Goal: Information Seeking & Learning: Find specific fact

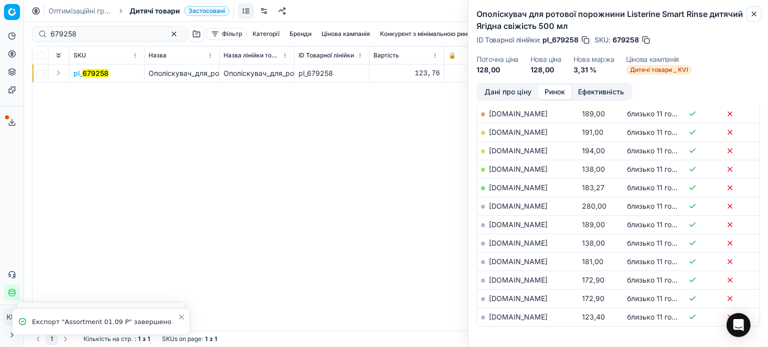
drag, startPoint x: 754, startPoint y: 14, endPoint x: 626, endPoint y: 18, distance: 128.0
click at [753, 14] on icon "button" at bounding box center [754, 14] width 8 height 8
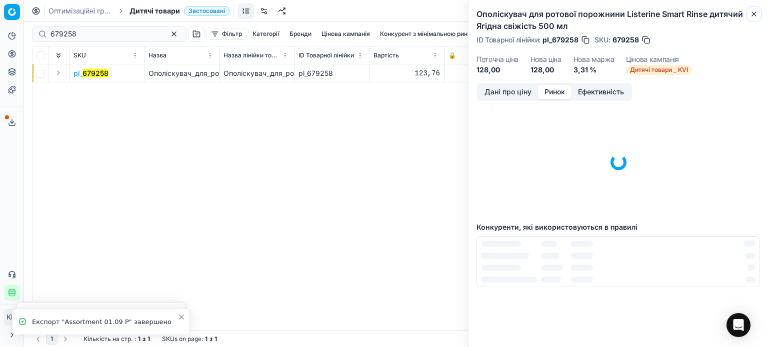
scroll to position [14, 0]
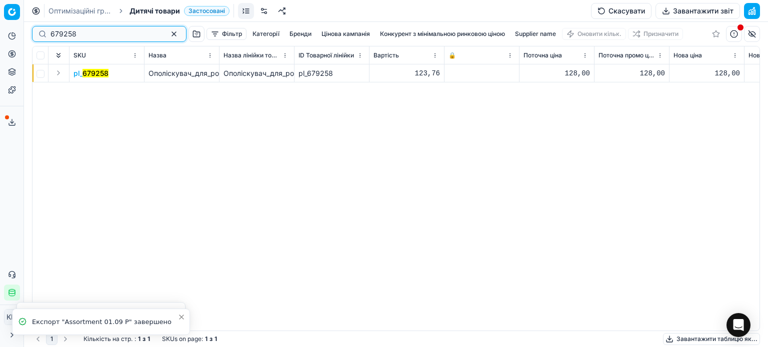
drag, startPoint x: 40, startPoint y: 27, endPoint x: 0, endPoint y: 17, distance: 41.3
click at [0, 17] on div "Pricing platform Аналітика Цінова оптимізація Асортимент продукції Шаблони Серв…" at bounding box center [384, 173] width 768 height 347
paste input "24067"
type input "624067"
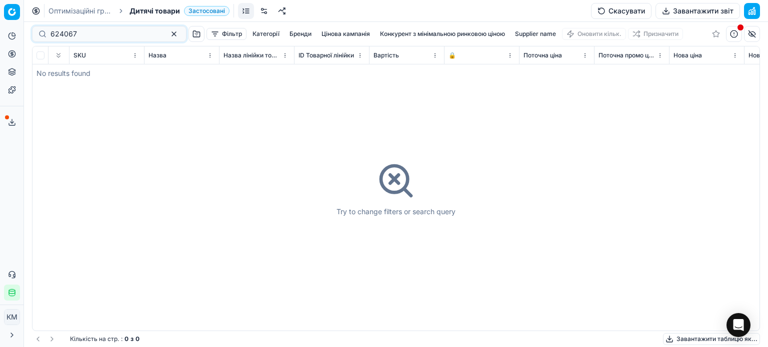
click at [149, 10] on span "Дитячі товари" at bounding box center [154, 11] width 50 height 10
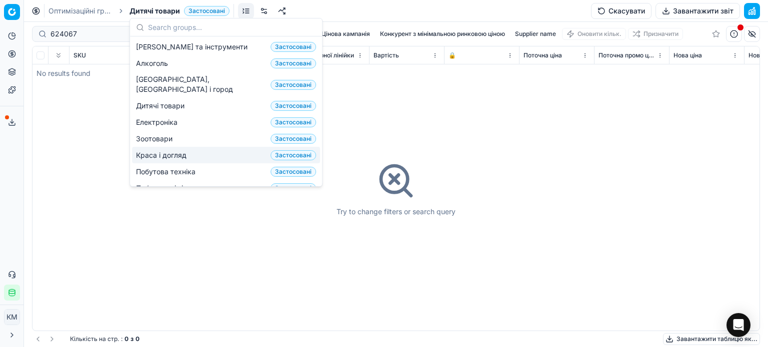
click at [169, 150] on span "Краса і догляд" at bounding box center [163, 155] width 54 height 10
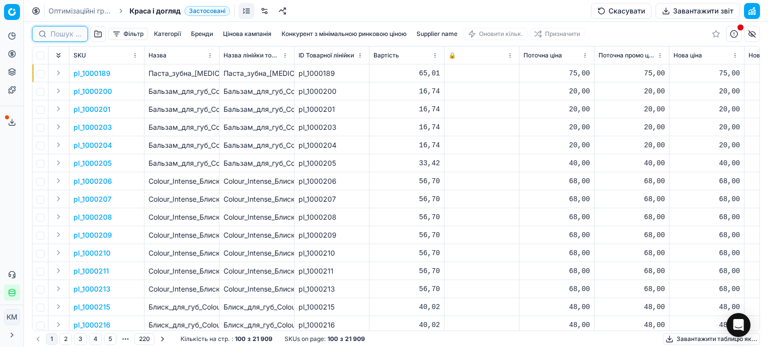
click at [62, 32] on input at bounding box center [65, 34] width 31 height 10
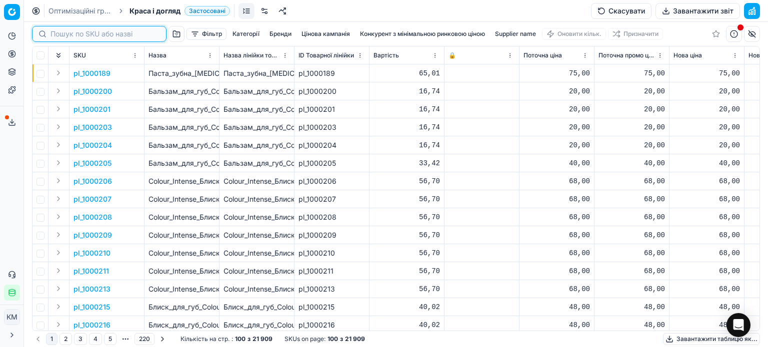
paste input "624067"
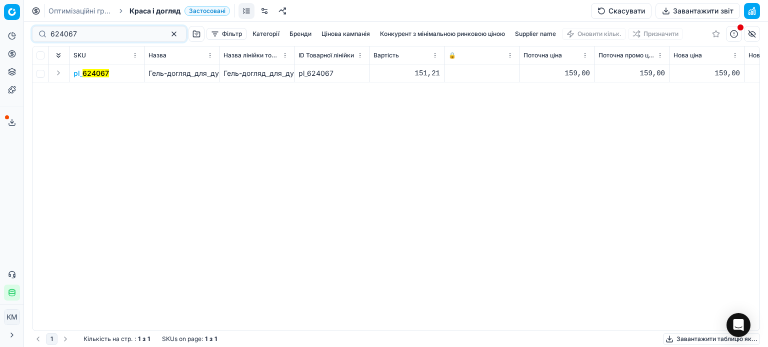
click at [103, 77] on mark "624067" at bounding box center [95, 73] width 26 height 8
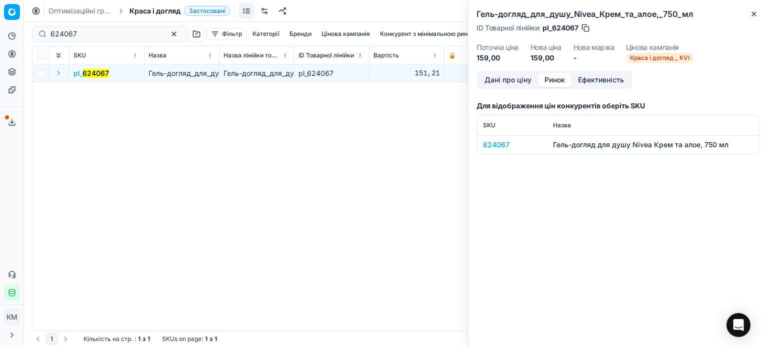
click at [552, 78] on button "Ринок" at bounding box center [554, 80] width 33 height 14
click at [504, 146] on div "624067" at bounding box center [512, 145] width 58 height 10
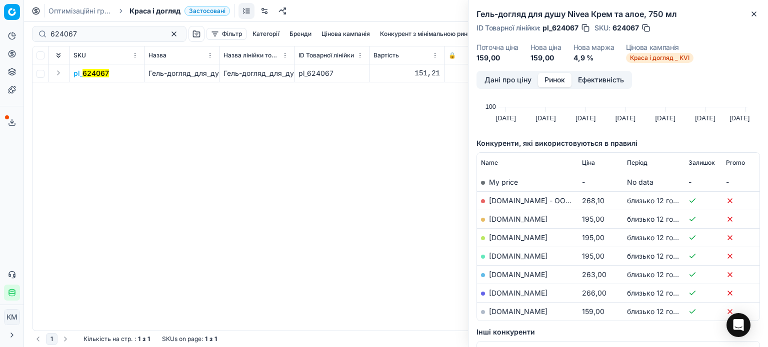
scroll to position [100, 0]
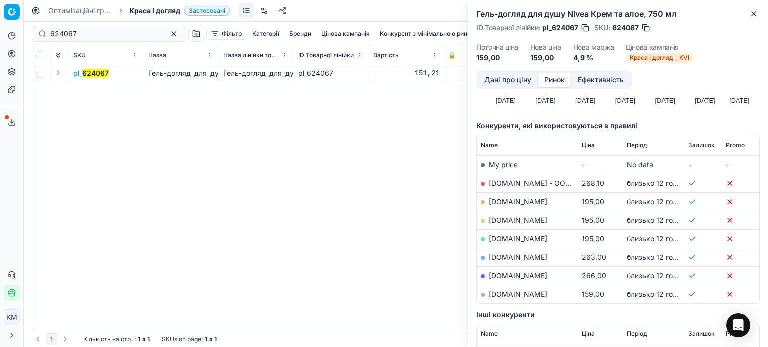
click at [510, 293] on link "[DOMAIN_NAME]" at bounding box center [518, 294] width 58 height 8
click at [509, 200] on link "[DOMAIN_NAME]" at bounding box center [518, 201] width 58 height 8
click at [104, 70] on mark "624067" at bounding box center [95, 73] width 26 height 8
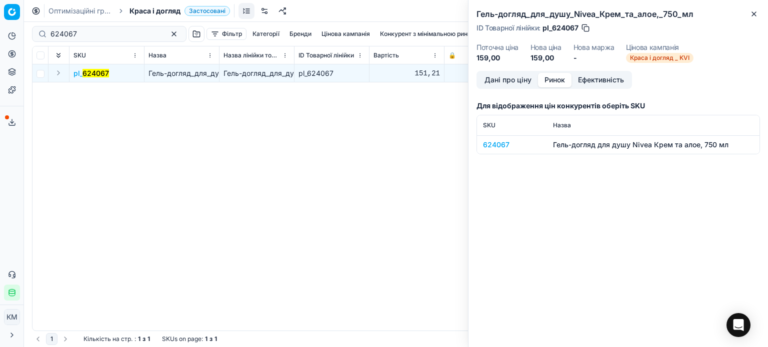
scroll to position [0, 0]
drag, startPoint x: 118, startPoint y: 69, endPoint x: 82, endPoint y: 73, distance: 36.2
click at [82, 73] on td "pl_ 624067" at bounding box center [106, 73] width 75 height 18
copy mark "624067"
click at [755, 13] on icon "button" at bounding box center [754, 14] width 8 height 8
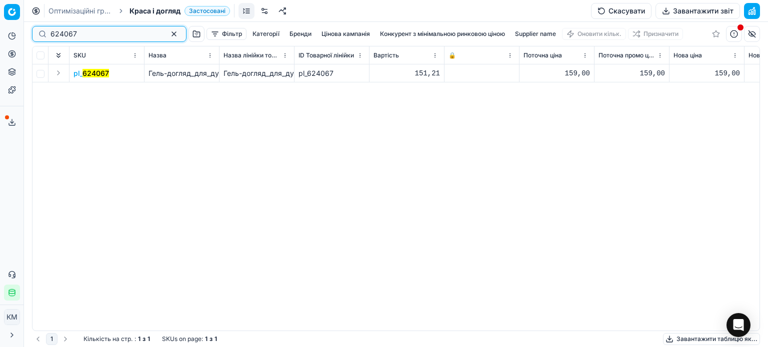
drag, startPoint x: 85, startPoint y: 33, endPoint x: 0, endPoint y: 27, distance: 85.7
click at [0, 27] on div "Pricing platform Аналітика Цінова оптимізація Асортимент продукції Шаблони Серв…" at bounding box center [384, 173] width 768 height 347
paste input "548775"
click at [91, 73] on mark "548775" at bounding box center [94, 73] width 25 height 8
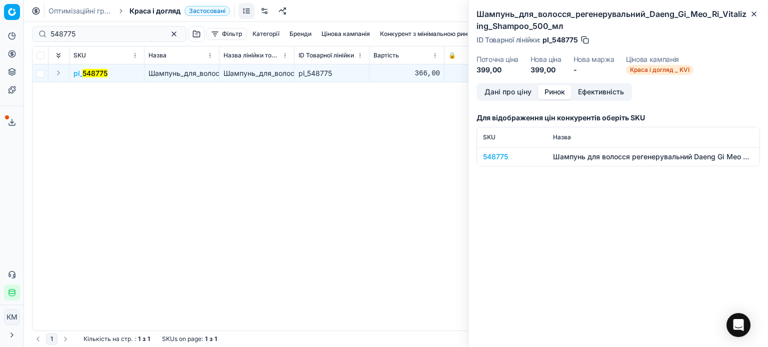
drag, startPoint x: 553, startPoint y: 96, endPoint x: 535, endPoint y: 118, distance: 28.5
click at [552, 96] on button "Ринок" at bounding box center [554, 92] width 33 height 14
click at [498, 155] on div "548775" at bounding box center [512, 157] width 58 height 10
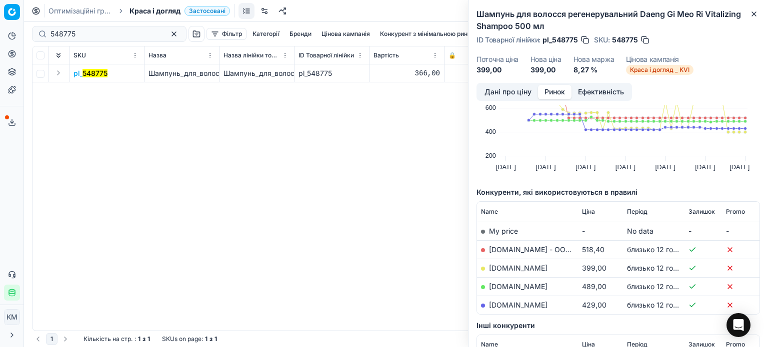
scroll to position [100, 0]
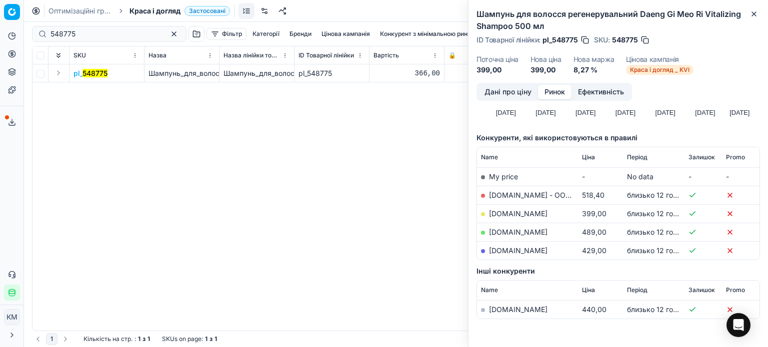
click at [500, 214] on link "[DOMAIN_NAME]" at bounding box center [518, 213] width 58 height 8
click at [752, 12] on icon "button" at bounding box center [754, 14] width 4 height 4
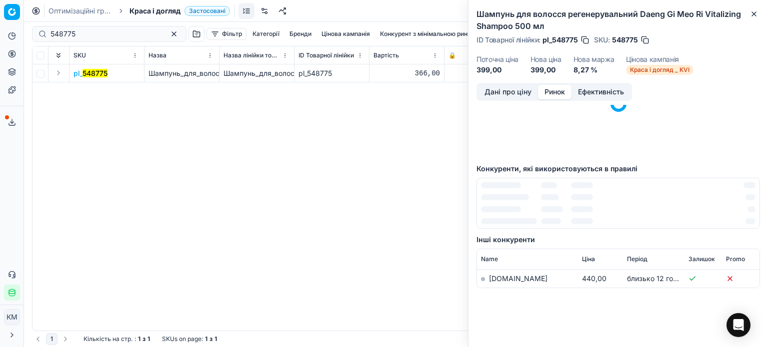
scroll to position [0, 0]
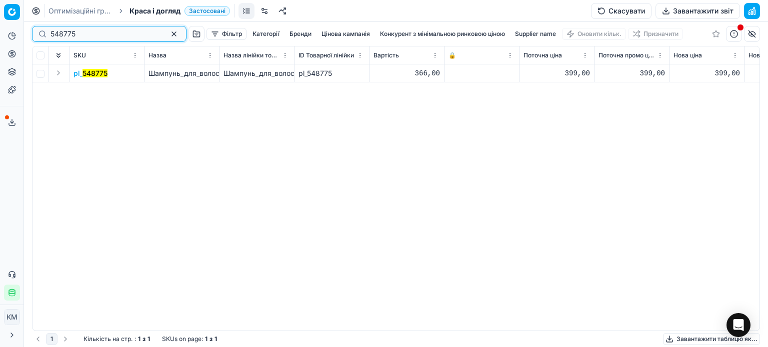
drag, startPoint x: 42, startPoint y: 27, endPoint x: 8, endPoint y: 23, distance: 34.7
click at [8, 23] on div "Pricing platform Аналітика Цінова оптимізація Асортимент продукції Шаблони Серв…" at bounding box center [384, 173] width 768 height 347
paste input "67631"
click at [95, 76] on mark "67631" at bounding box center [92, 73] width 20 height 8
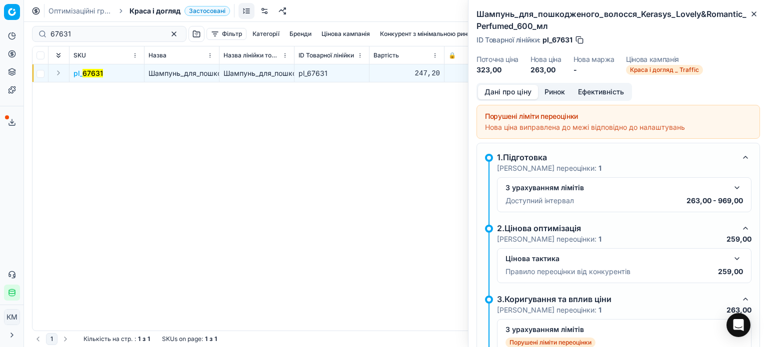
drag, startPoint x: 554, startPoint y: 89, endPoint x: 547, endPoint y: 102, distance: 14.6
click at [554, 91] on button "Ринок" at bounding box center [554, 92] width 33 height 14
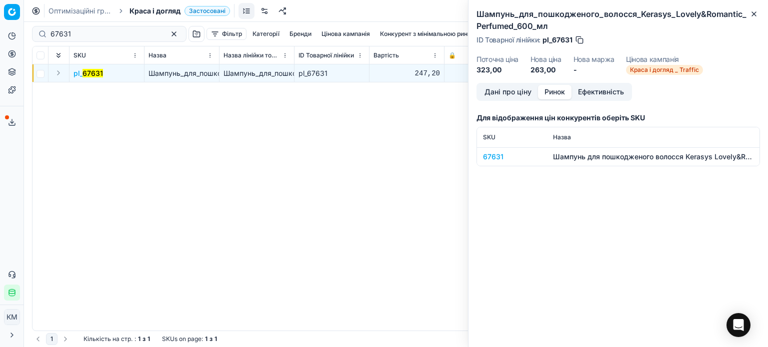
click at [495, 157] on div "67631" at bounding box center [512, 157] width 58 height 10
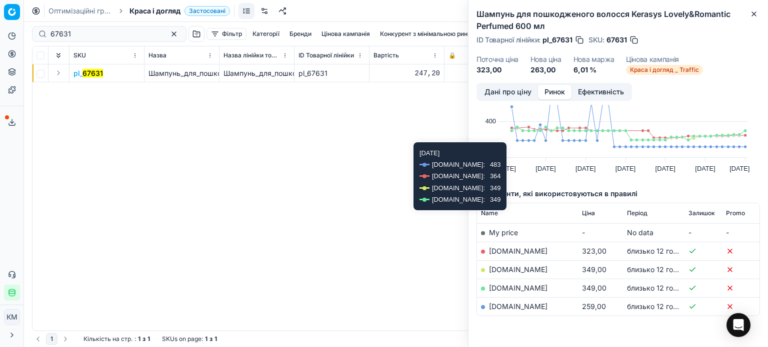
scroll to position [72, 0]
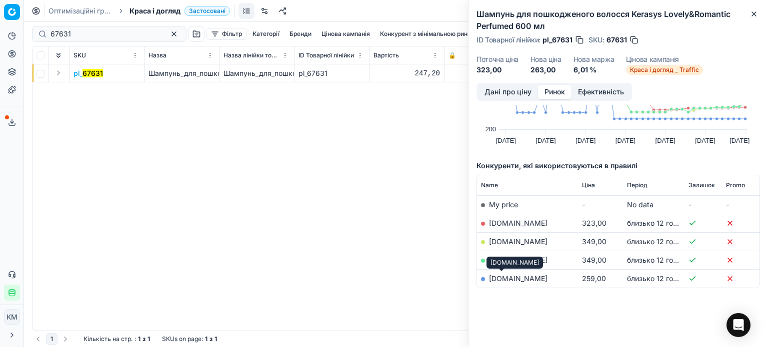
click at [503, 279] on link "[DOMAIN_NAME]" at bounding box center [518, 278] width 58 height 8
click at [753, 14] on icon "button" at bounding box center [754, 14] width 4 height 4
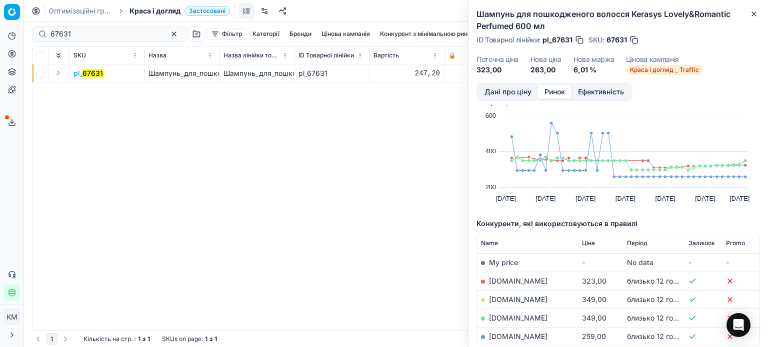
scroll to position [0, 0]
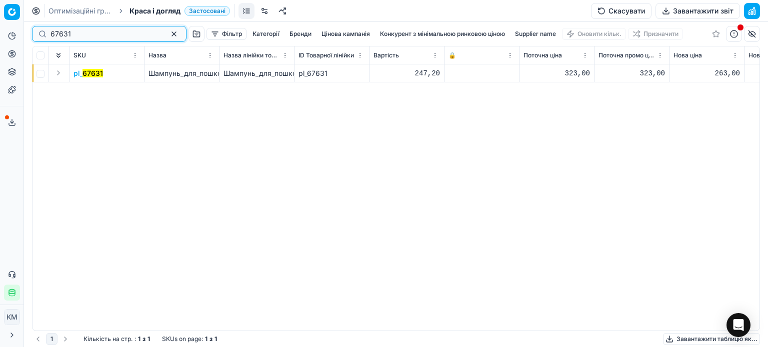
drag, startPoint x: 88, startPoint y: 37, endPoint x: 0, endPoint y: 36, distance: 88.0
click at [0, 36] on div "Pricing platform Аналітика Цінова оптимізація Асортимент продукції Шаблони Серв…" at bounding box center [384, 173] width 768 height 347
paste input "74854"
click at [88, 73] on mark "74854" at bounding box center [93, 73] width 21 height 8
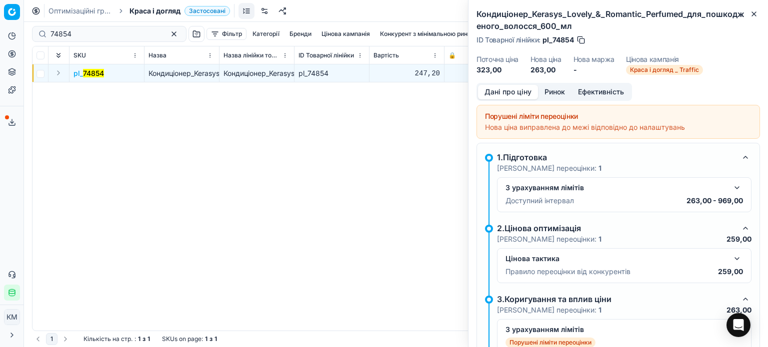
drag, startPoint x: 555, startPoint y: 89, endPoint x: 551, endPoint y: 97, distance: 8.3
click at [554, 89] on button "Ринок" at bounding box center [554, 92] width 33 height 14
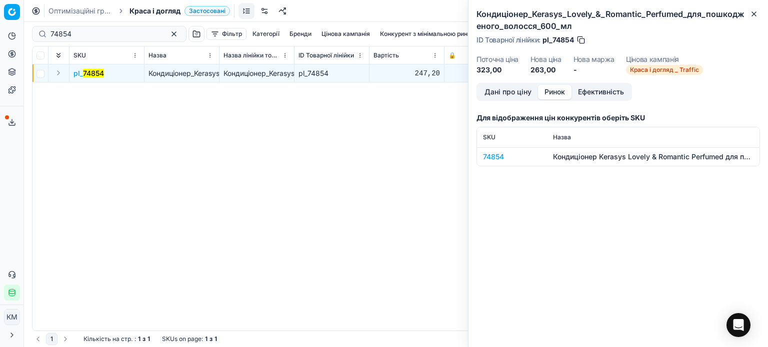
click at [496, 157] on div "74854" at bounding box center [512, 157] width 58 height 10
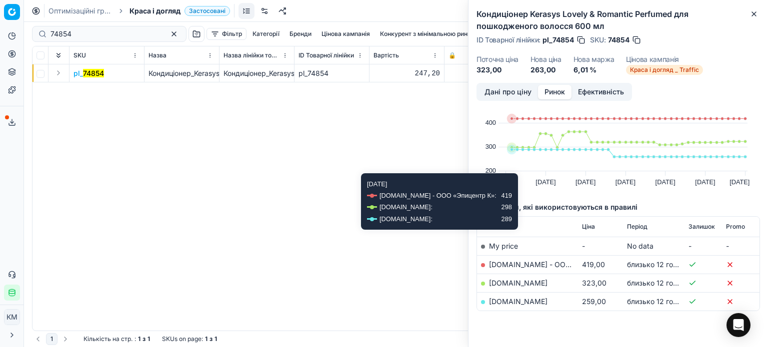
scroll to position [53, 0]
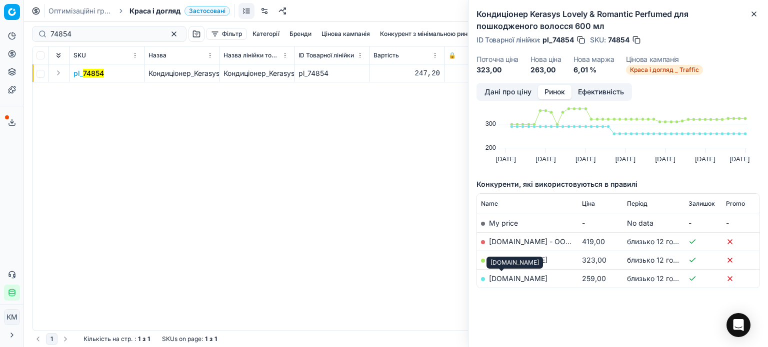
click at [506, 278] on link "[DOMAIN_NAME]" at bounding box center [518, 278] width 58 height 8
click at [756, 15] on icon "button" at bounding box center [754, 14] width 8 height 8
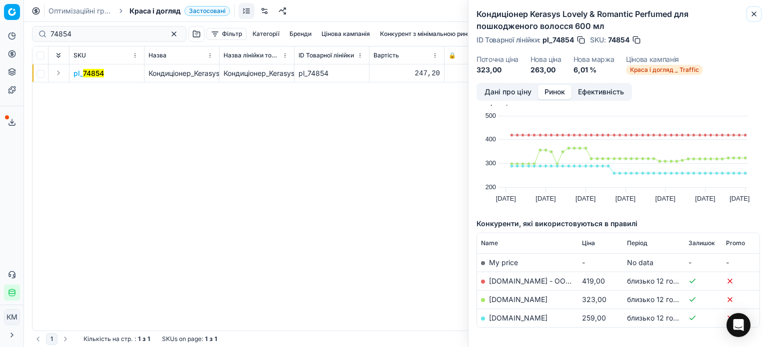
scroll to position [0, 0]
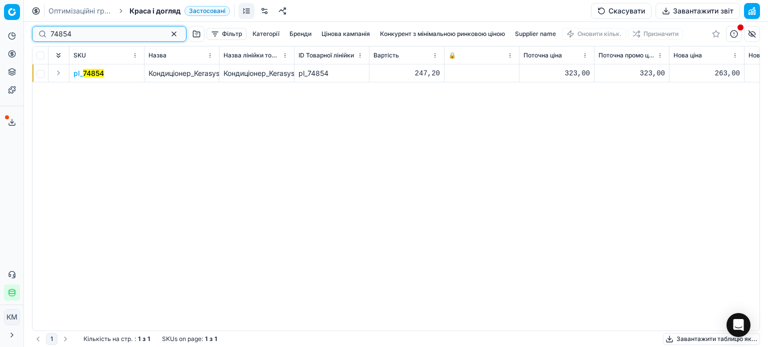
drag, startPoint x: 98, startPoint y: 35, endPoint x: 0, endPoint y: 25, distance: 98.5
click at [0, 25] on div "Pricing platform Аналітика Цінова оптимізація Асортимент продукції Шаблони Серв…" at bounding box center [384, 173] width 768 height 347
paste input "189887"
click at [95, 74] on mark "189887" at bounding box center [94, 73] width 25 height 8
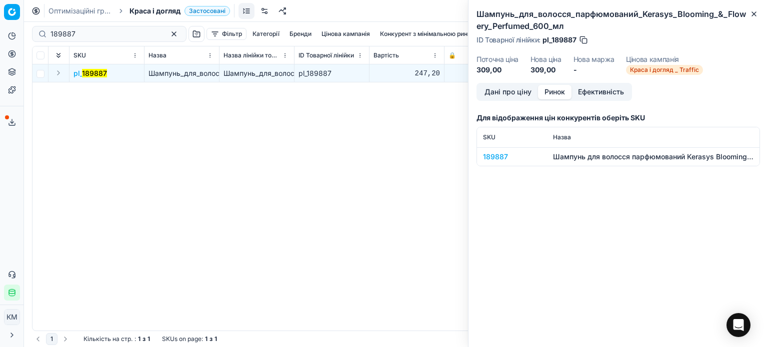
click at [562, 90] on button "Ринок" at bounding box center [554, 92] width 33 height 14
click at [487, 160] on div "189887" at bounding box center [512, 157] width 58 height 10
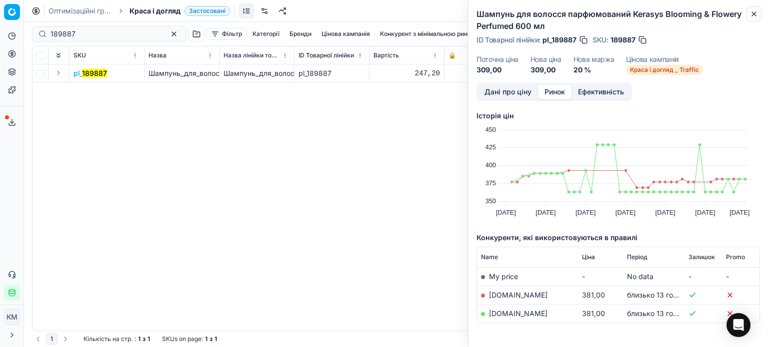
click at [750, 14] on icon "button" at bounding box center [754, 14] width 8 height 8
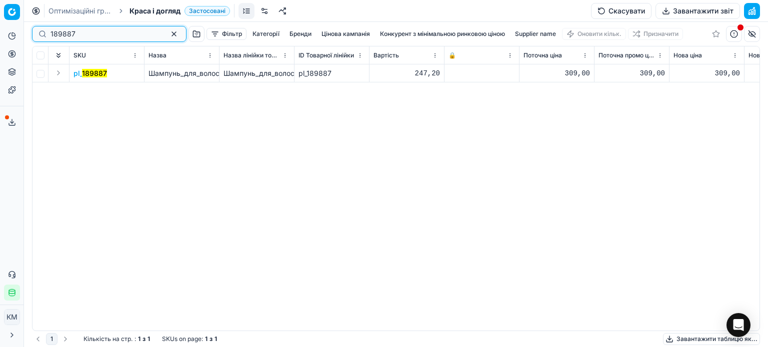
drag, startPoint x: 59, startPoint y: 35, endPoint x: 0, endPoint y: 35, distance: 59.0
click at [0, 35] on div "Pricing platform Аналітика Цінова оптимізація Асортимент продукції Шаблони Серв…" at bounding box center [384, 173] width 768 height 347
paste input "566525"
click at [96, 73] on mark "566525" at bounding box center [94, 73] width 25 height 8
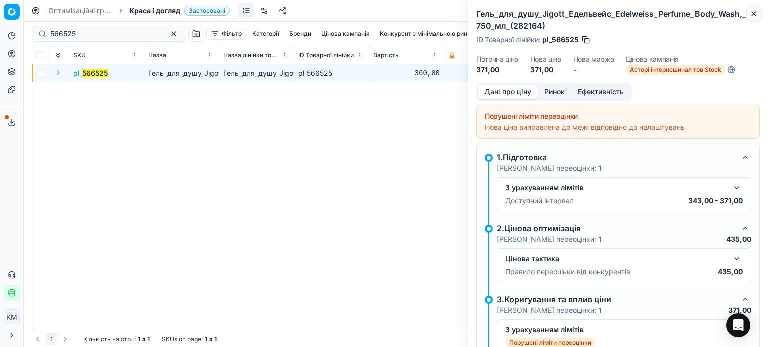
drag, startPoint x: 752, startPoint y: 15, endPoint x: 733, endPoint y: 18, distance: 18.7
click at [752, 15] on icon "button" at bounding box center [754, 14] width 8 height 8
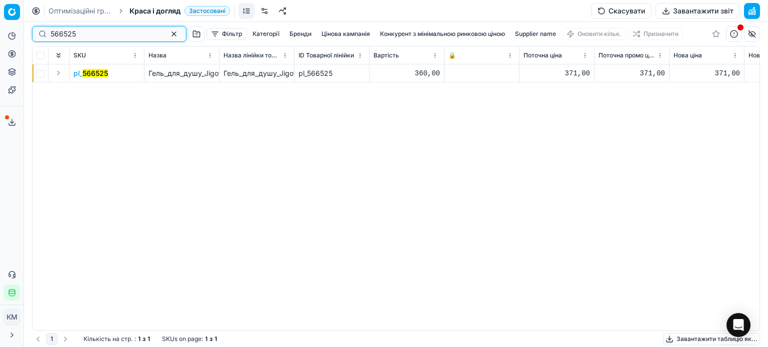
click at [0, 34] on div "Pricing platform Аналітика Цінова оптимізація Асортимент продукції Шаблони Серв…" at bounding box center [384, 173] width 768 height 347
paste input "604680"
type input "604680"
click at [102, 73] on mark "604680" at bounding box center [95, 73] width 27 height 8
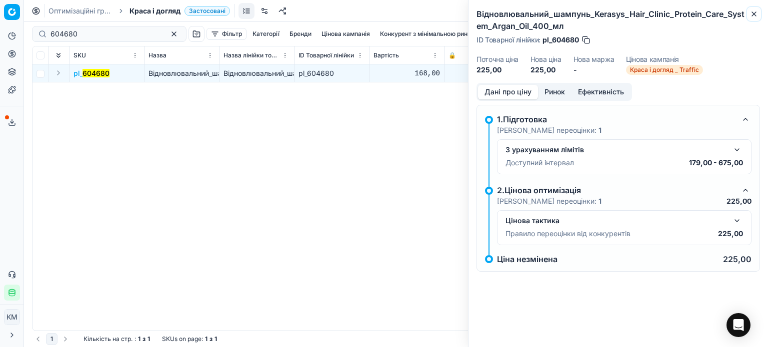
drag, startPoint x: 751, startPoint y: 14, endPoint x: 590, endPoint y: 35, distance: 162.4
click at [751, 14] on icon "button" at bounding box center [754, 14] width 8 height 8
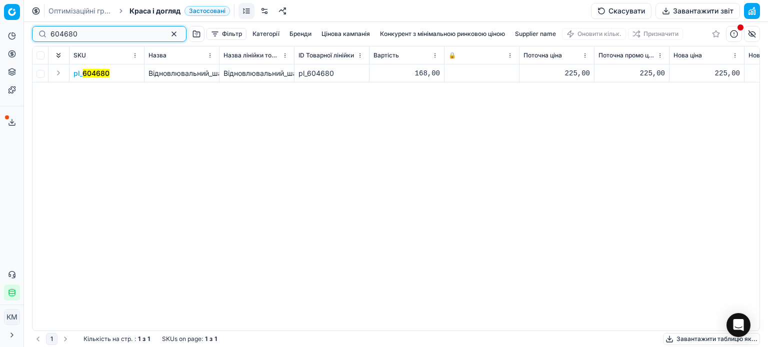
drag, startPoint x: 86, startPoint y: 35, endPoint x: 0, endPoint y: 23, distance: 87.2
click at [0, 26] on div "Pricing platform Аналітика Цінова оптимізація Асортимент продукції Шаблони Серв…" at bounding box center [384, 173] width 768 height 347
paste input "912321"
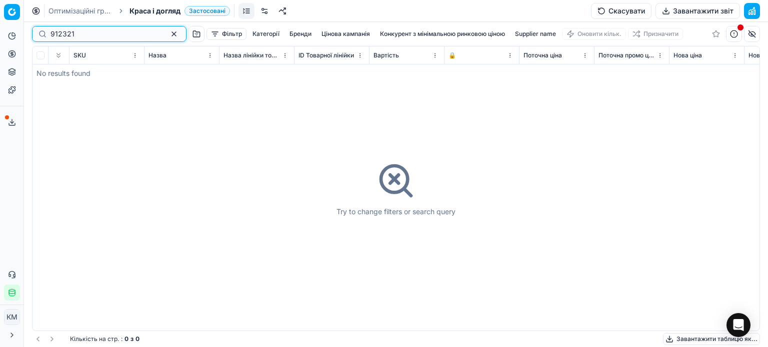
click at [53, 35] on input "912321" at bounding box center [104, 34] width 109 height 10
type input "912321"
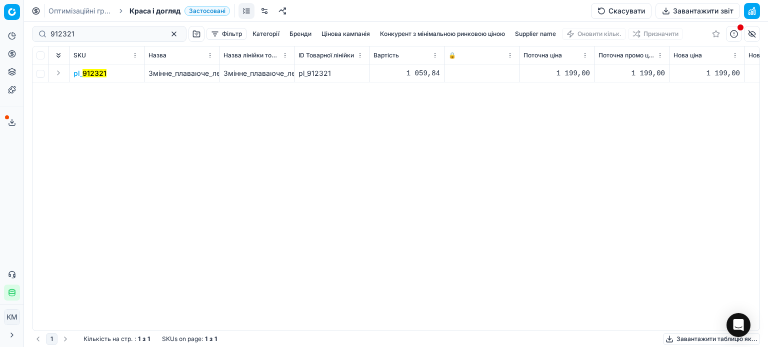
click at [103, 76] on mark "912321" at bounding box center [94, 73] width 24 height 8
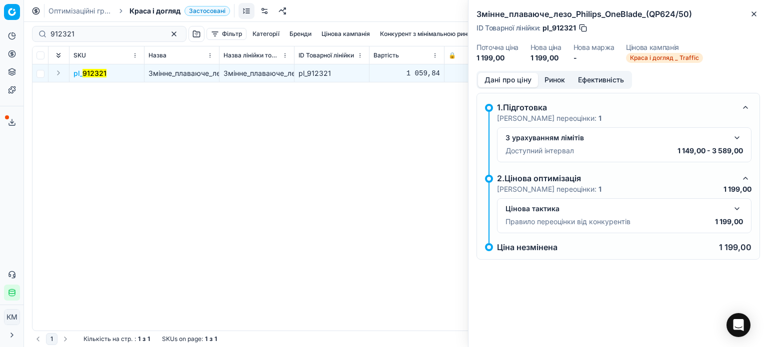
click at [554, 81] on button "Ринок" at bounding box center [554, 80] width 33 height 14
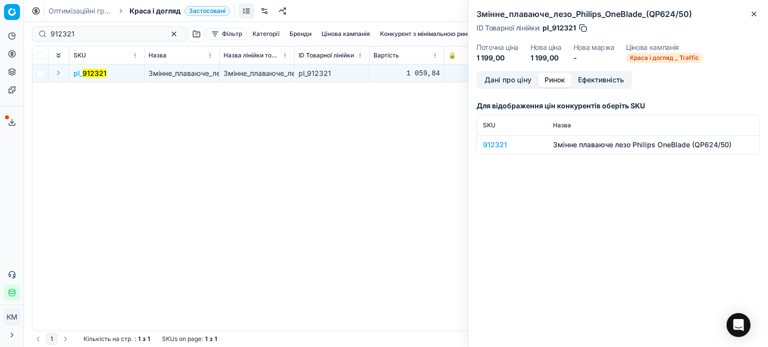
click at [501, 146] on div "912321" at bounding box center [512, 145] width 58 height 10
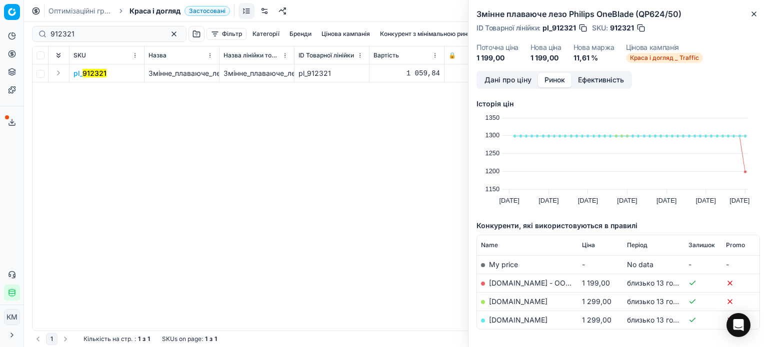
scroll to position [41, 0]
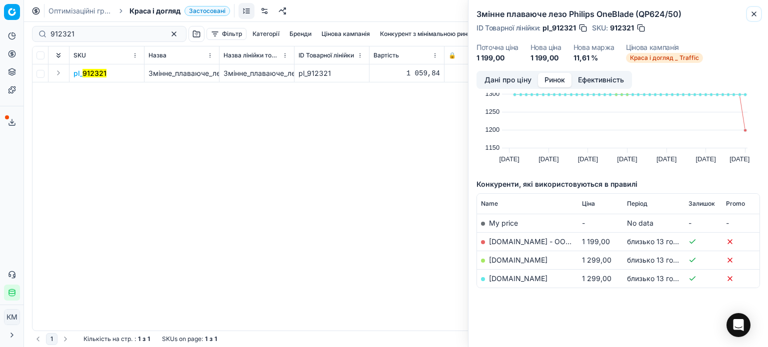
drag, startPoint x: 753, startPoint y: 15, endPoint x: 596, endPoint y: 61, distance: 163.6
click at [754, 15] on icon "button" at bounding box center [754, 14] width 8 height 8
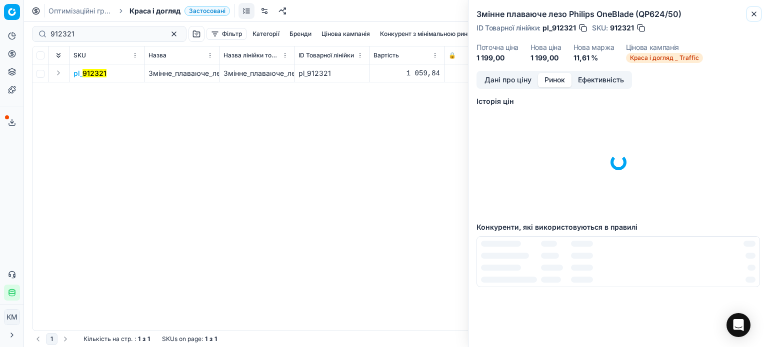
scroll to position [2, 0]
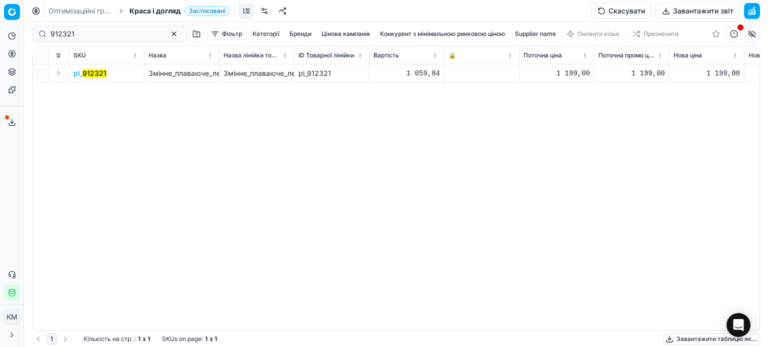
click at [102, 75] on mark "912321" at bounding box center [94, 73] width 24 height 8
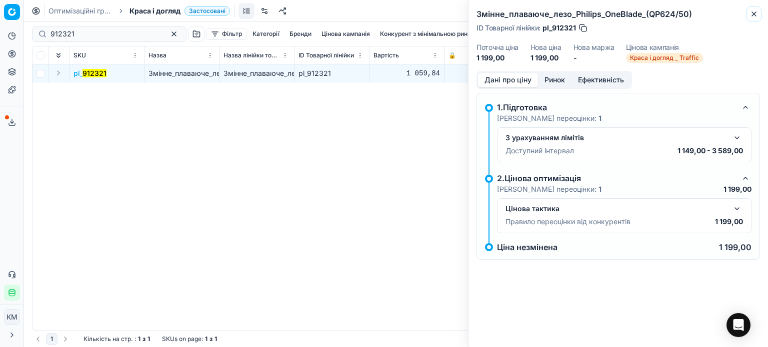
click at [755, 13] on icon "button" at bounding box center [754, 14] width 8 height 8
